Goal: Check status: Check status

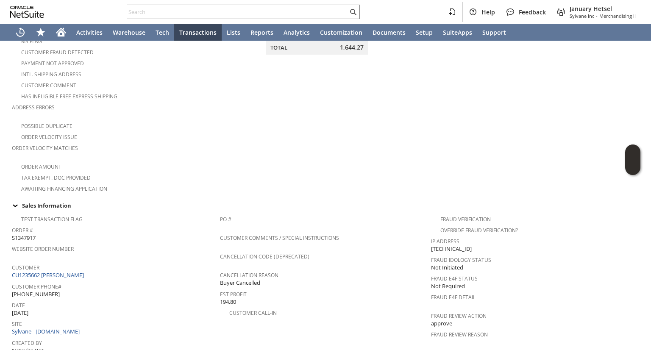
scroll to position [170, 0]
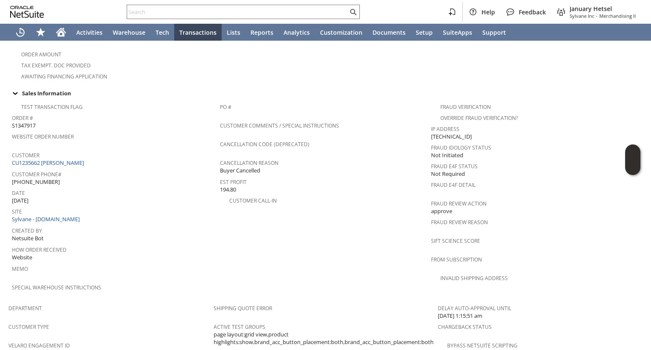
scroll to position [297, 0]
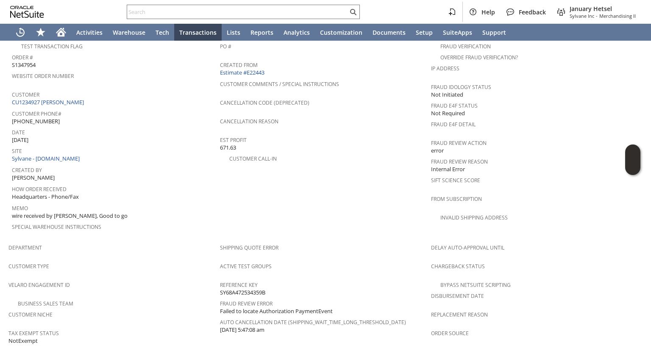
scroll to position [170, 0]
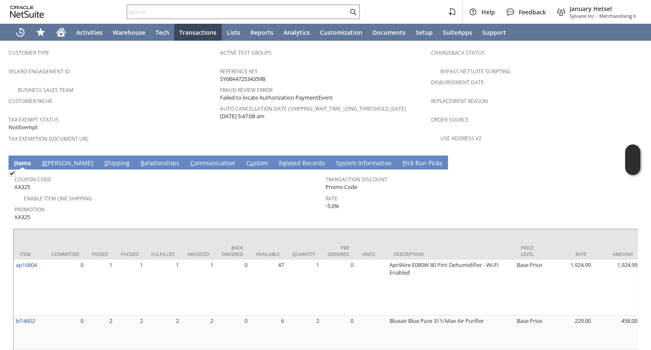
scroll to position [509, 0]
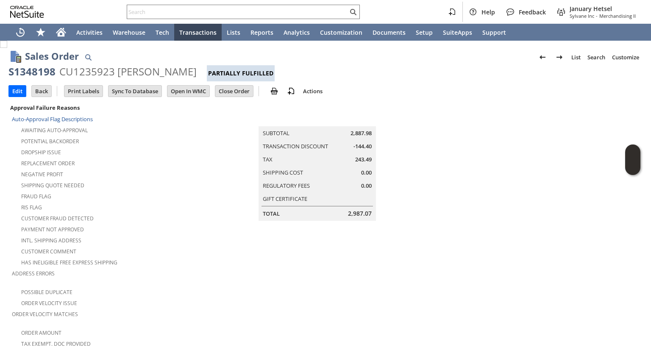
scroll to position [254, 0]
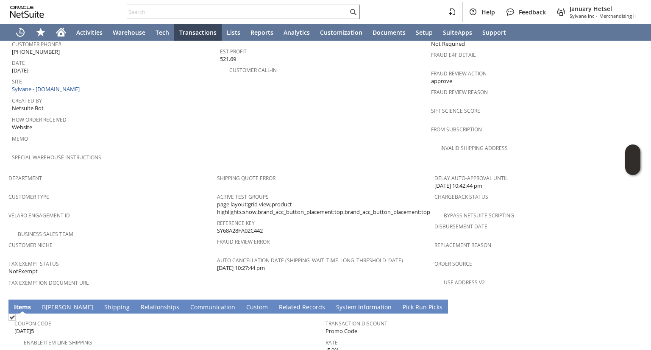
scroll to position [339, 0]
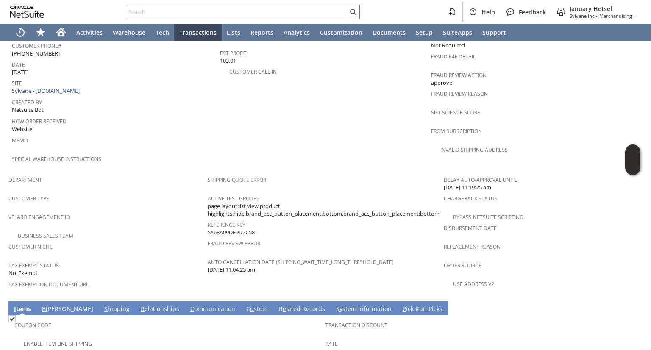
scroll to position [466, 0]
